Goal: Find specific page/section: Find specific page/section

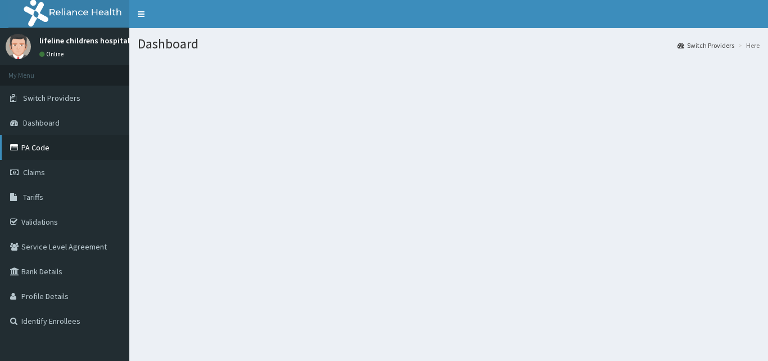
click at [53, 153] on link "PA Code" at bounding box center [64, 147] width 129 height 25
click at [84, 98] on link "Switch Providers" at bounding box center [64, 98] width 129 height 25
click at [55, 95] on span "Switch Providers" at bounding box center [51, 98] width 57 height 10
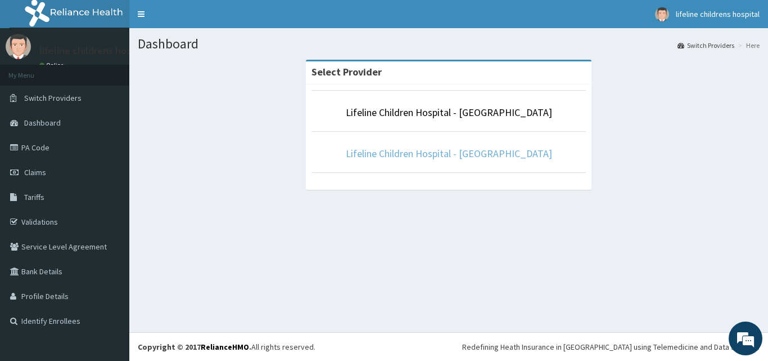
click at [471, 158] on link "Lifeline Children Hospital - Lekki" at bounding box center [449, 153] width 206 height 13
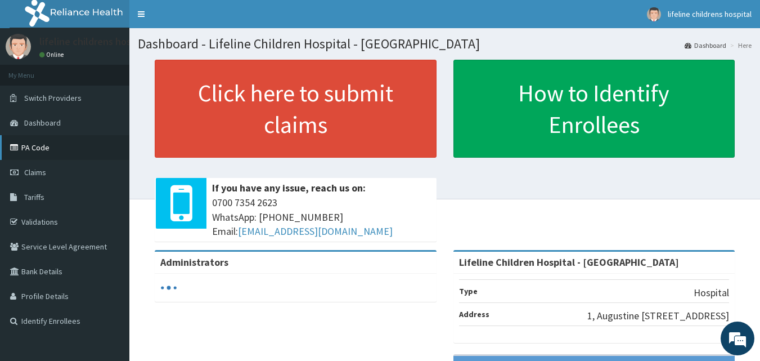
click at [66, 151] on link "PA Code" at bounding box center [64, 147] width 129 height 25
